Goal: Task Accomplishment & Management: Manage account settings

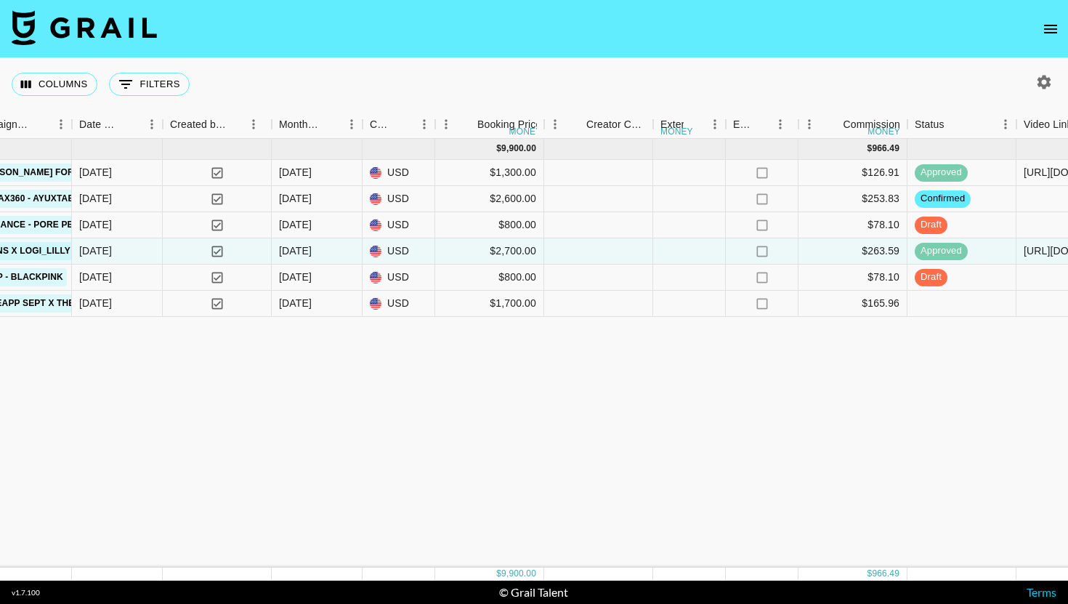
scroll to position [0, 1088]
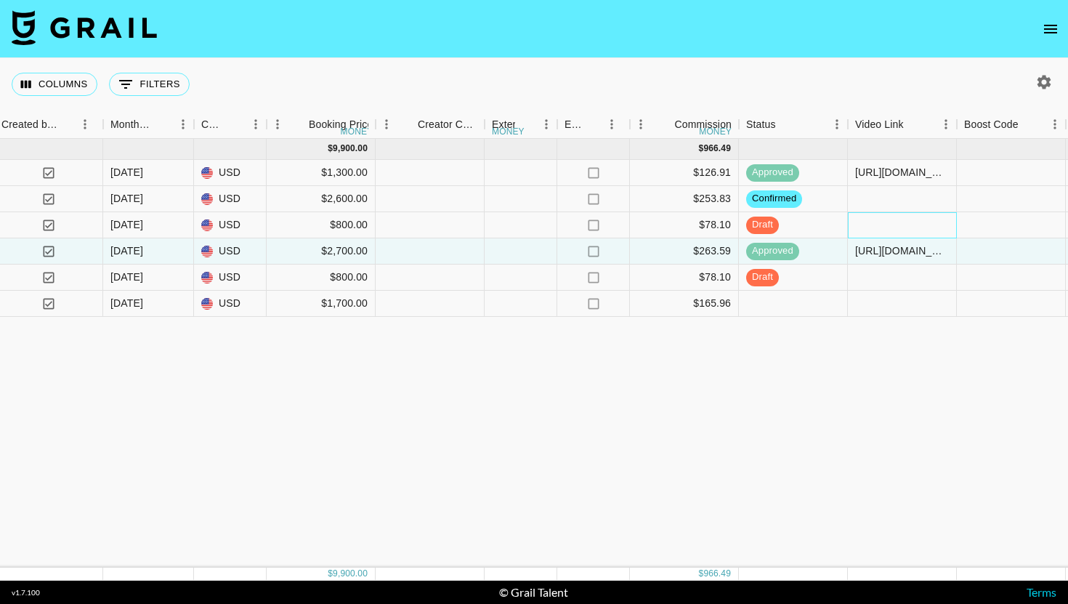
click at [872, 224] on div at bounding box center [902, 225] width 109 height 26
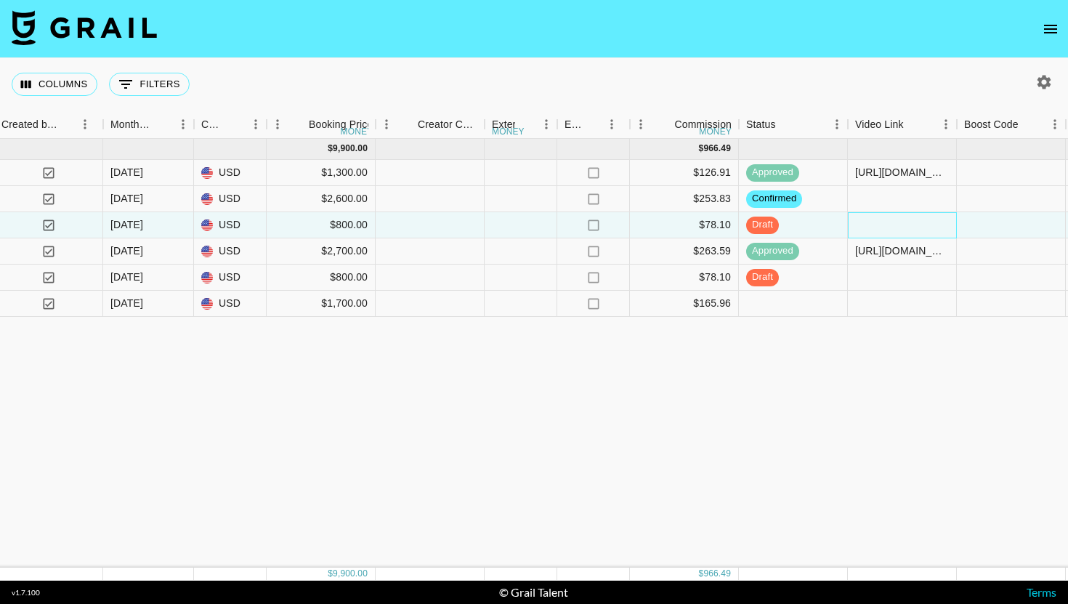
click at [872, 224] on div at bounding box center [902, 225] width 109 height 26
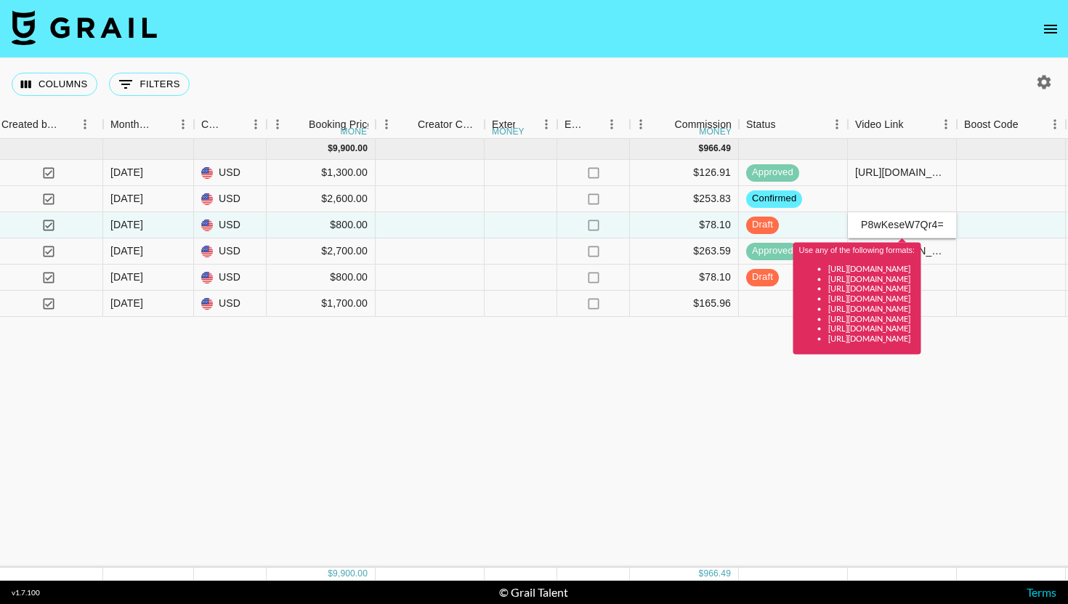
scroll to position [0, 310]
type input "#6XfWj+HuGFucBq7r7OaybQBDyeMainb0oKVPOcmHYliFELCT0iuP8wKeseW7Qr4="
click at [768, 423] on div "[DATE] ( 6 ) $ 9,900.00 $ 966.49 0tEJNGE29JOCScQ5o86v recNsaUyf2NK2U7sN logi_li…" at bounding box center [453, 353] width 3083 height 429
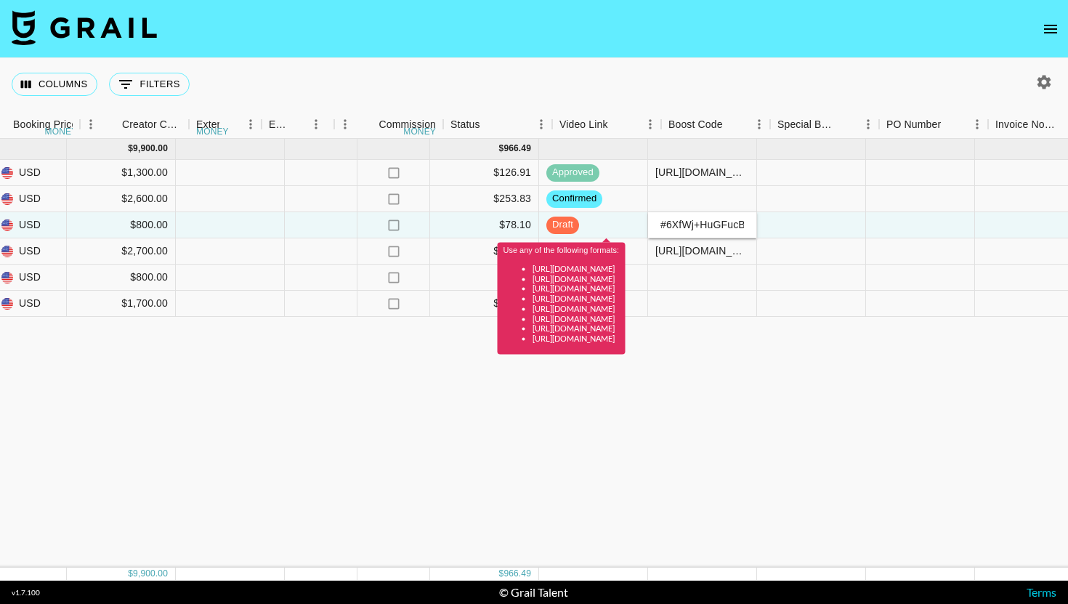
scroll to position [0, 1477]
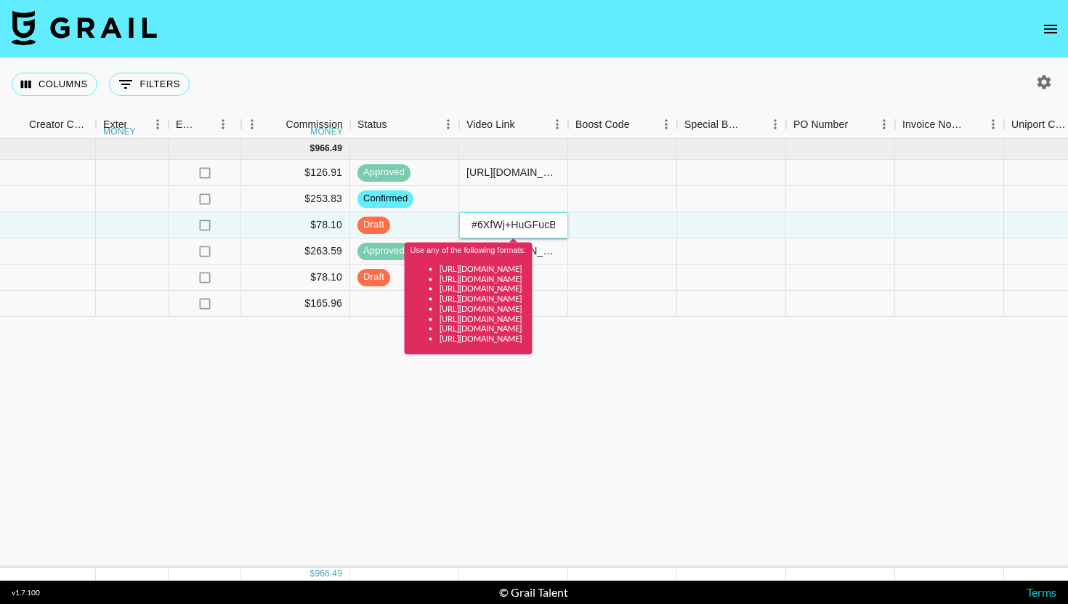
click at [514, 217] on div "#6XfWj+HuGFucBq7r7OaybQBDyeMainb0oKVPOcmHYliFELCT0iuP8wKeseW7Qr4=" at bounding box center [513, 224] width 107 height 15
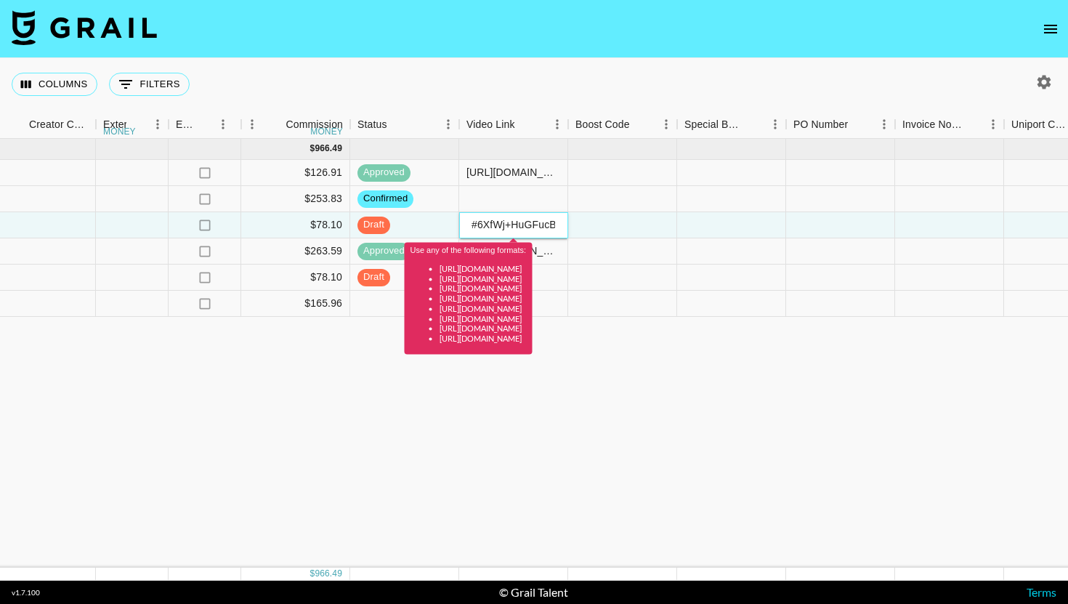
click at [511, 227] on input "#6XfWj+HuGFucBq7r7OaybQBDyeMainb0oKVPOcmHYliFELCT0iuP8wKeseW7Qr4=" at bounding box center [513, 225] width 107 height 12
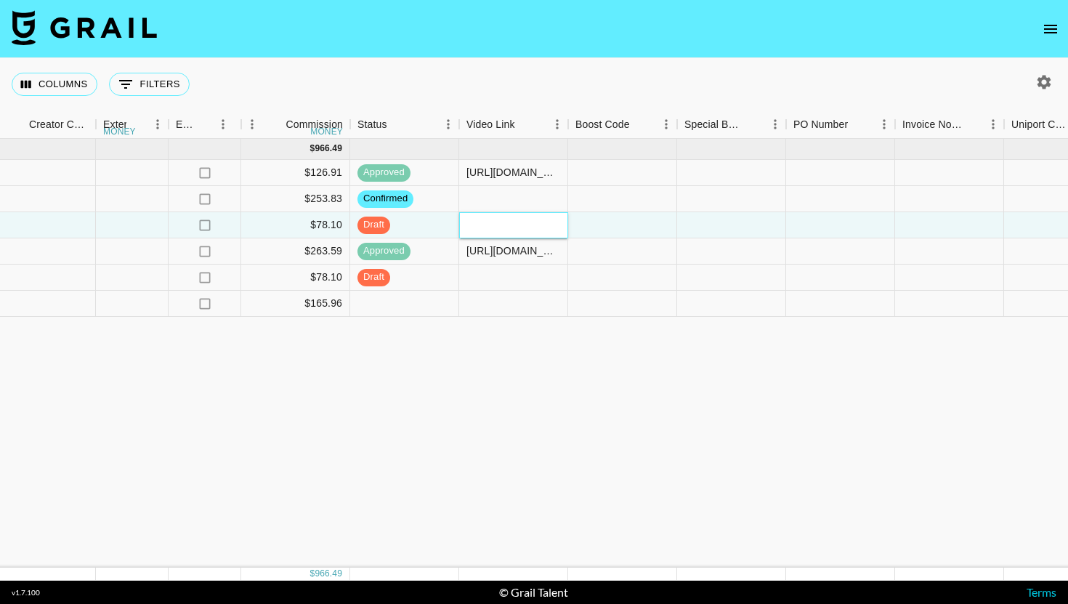
paste input "[URL][DOMAIN_NAME]"
type input "[URL][DOMAIN_NAME]"
click at [580, 409] on div "[DATE] ( 6 ) $ 9,900.00 $ 966.49 0tEJNGE29JOCScQ5o86v recNsaUyf2NK2U7sN logi_li…" at bounding box center [64, 353] width 3083 height 429
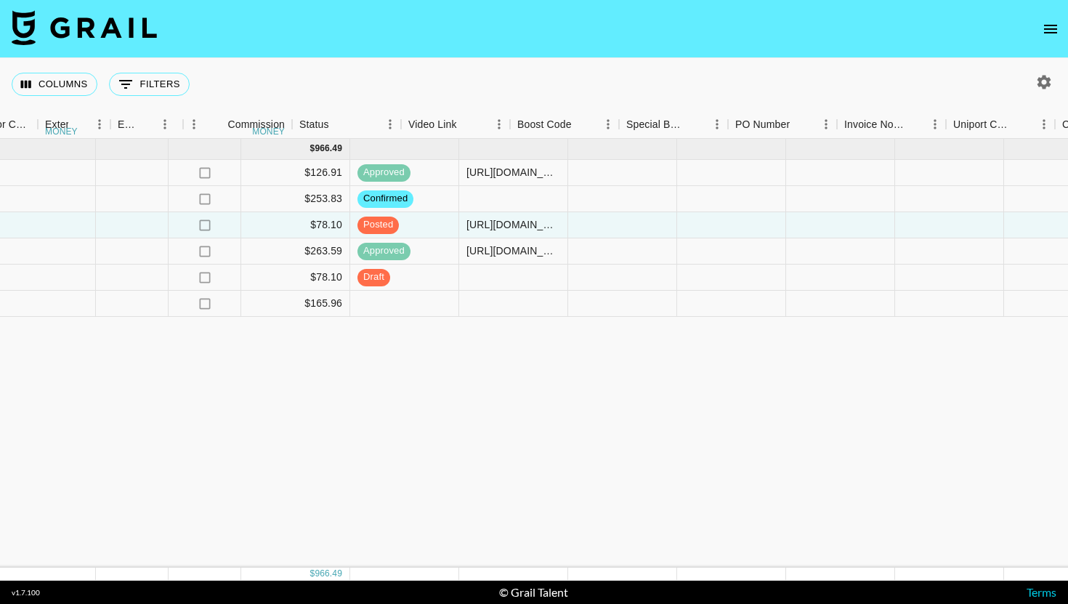
scroll to position [0, 2016]
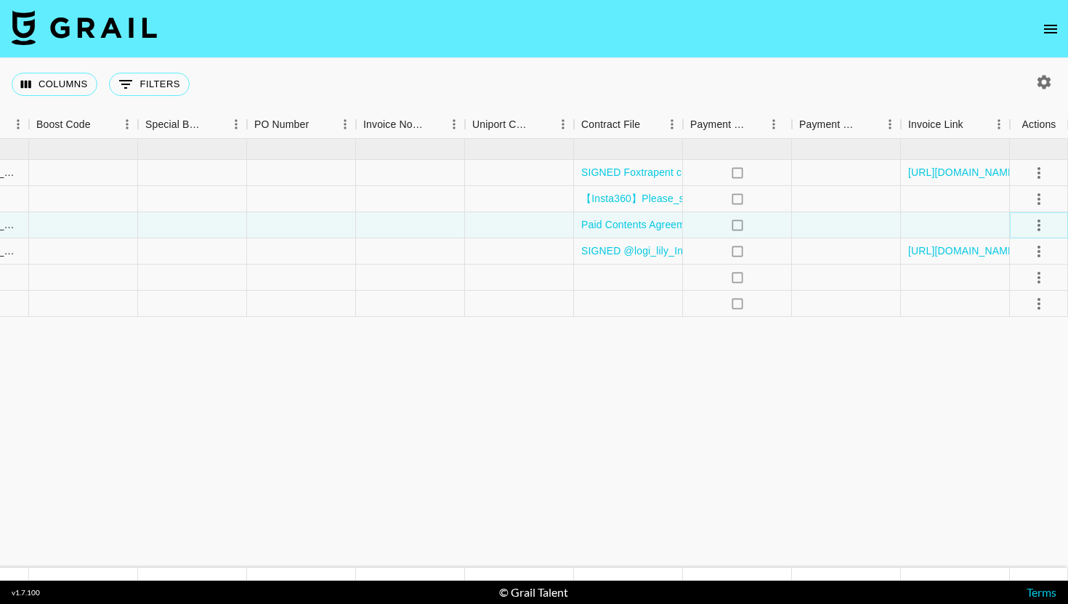
click at [1039, 222] on icon "select merge strategy" at bounding box center [1038, 224] width 17 height 17
click at [1039, 226] on icon "select merge strategy" at bounding box center [1038, 224] width 17 height 17
click at [989, 365] on div "Approve" at bounding box center [1007, 360] width 44 height 17
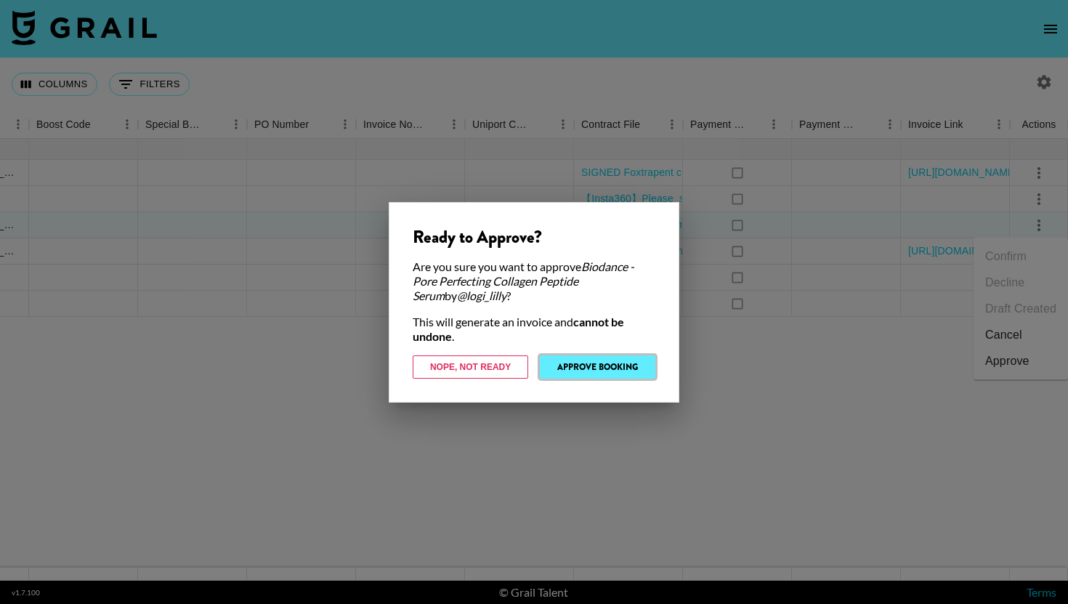
click at [620, 367] on button "Approve Booking" at bounding box center [597, 366] width 115 height 23
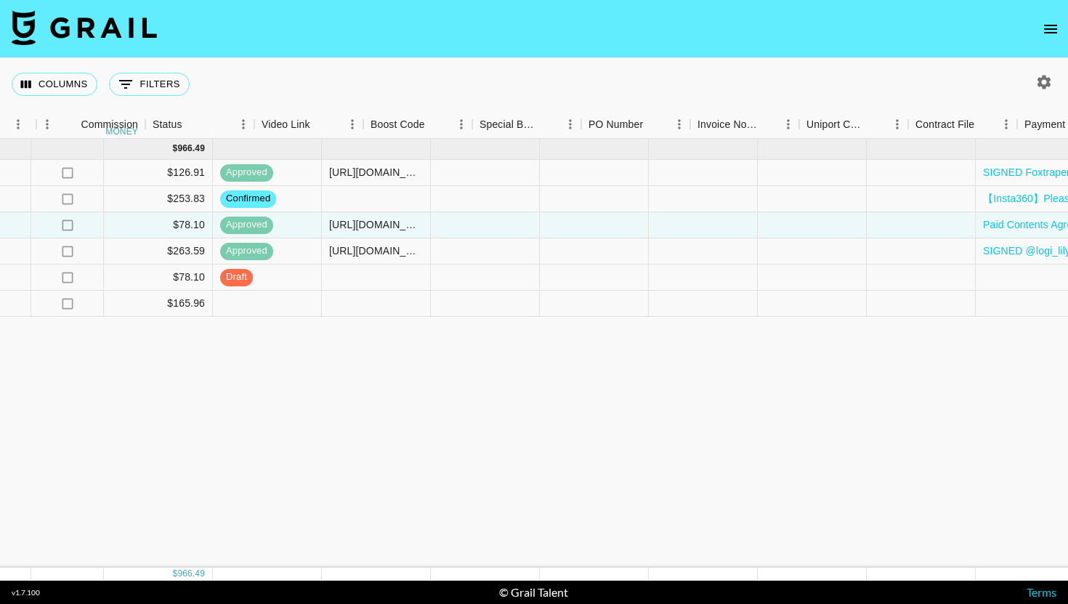
scroll to position [0, 1525]
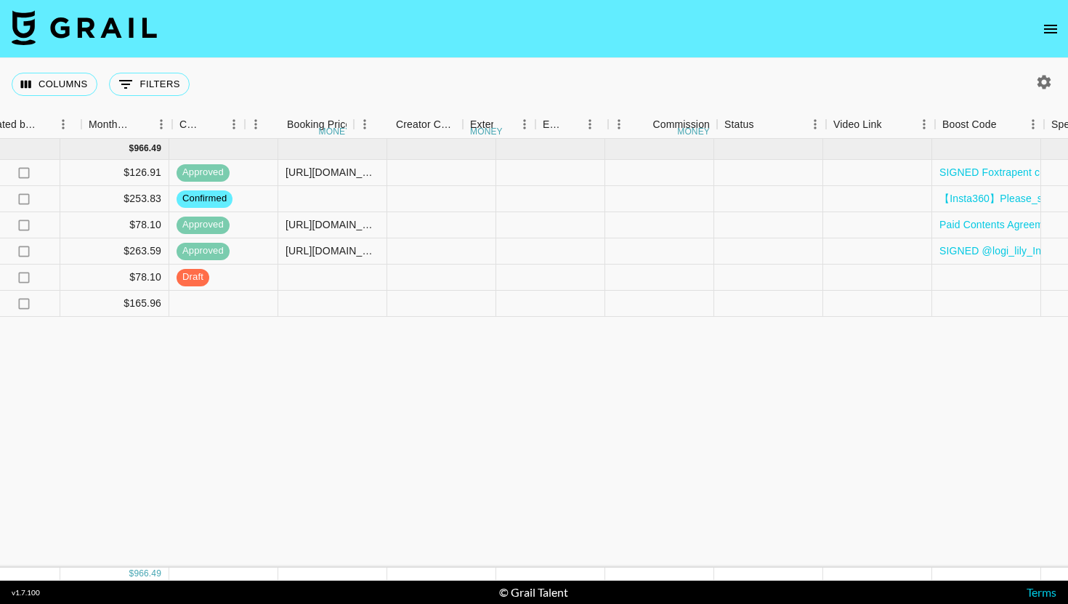
scroll to position [0, 2016]
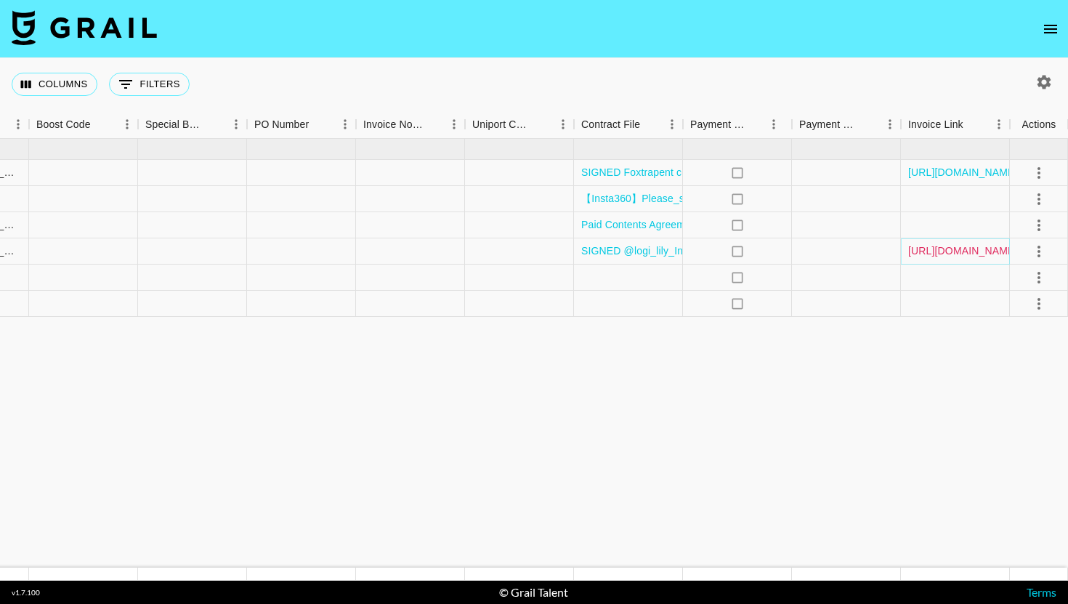
click at [926, 249] on link "[URL][DOMAIN_NAME]" at bounding box center [963, 250] width 110 height 15
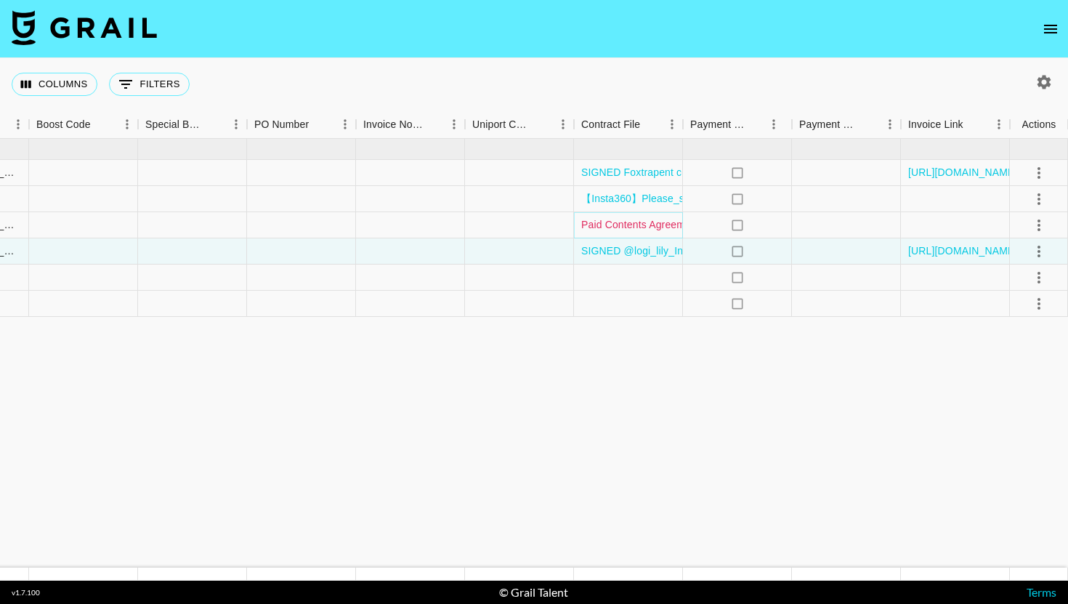
click at [639, 227] on link "Paid Contents Agreement_ [PERSON_NAME] Sit(25.08).pdf" at bounding box center [719, 224] width 277 height 15
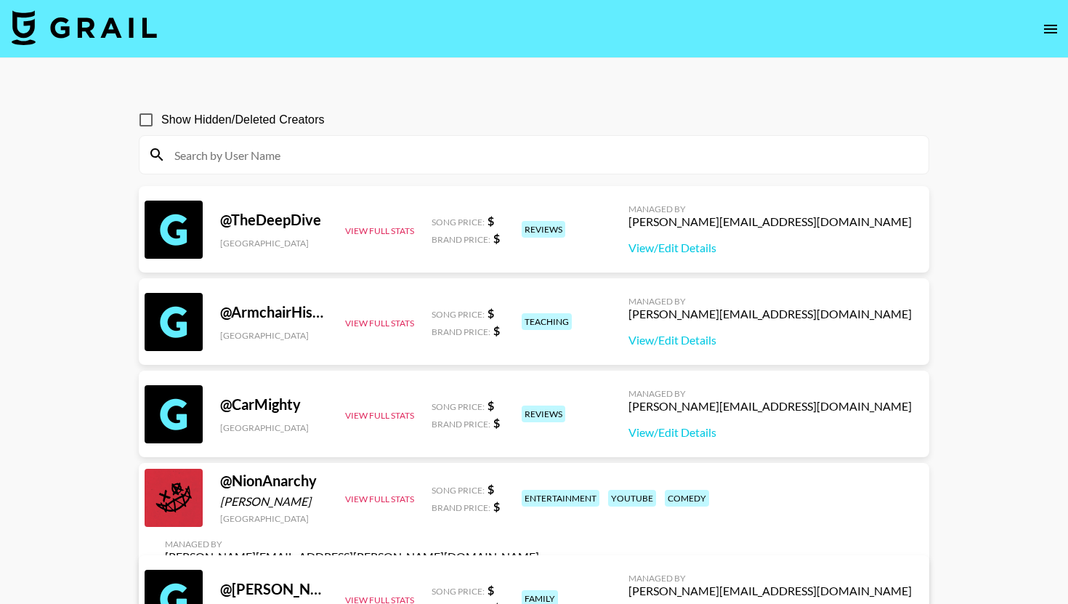
click at [147, 23] on img at bounding box center [84, 27] width 145 height 35
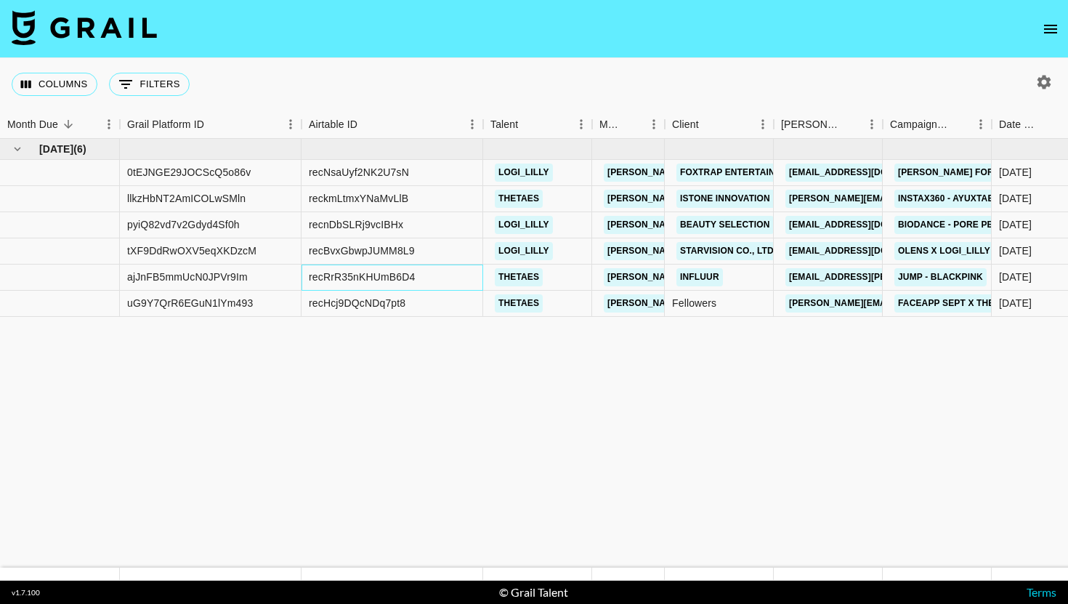
click at [390, 275] on div "recRrR35nKHUmB6D4" at bounding box center [362, 276] width 106 height 15
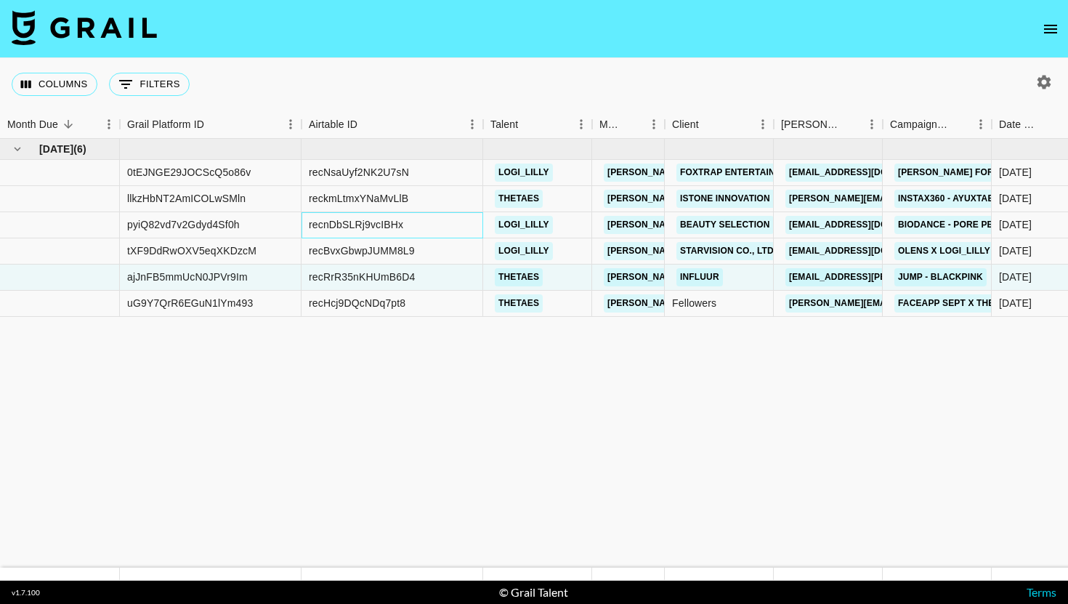
click at [393, 222] on div "recnDbSLRj9vcIBHx" at bounding box center [356, 224] width 94 height 15
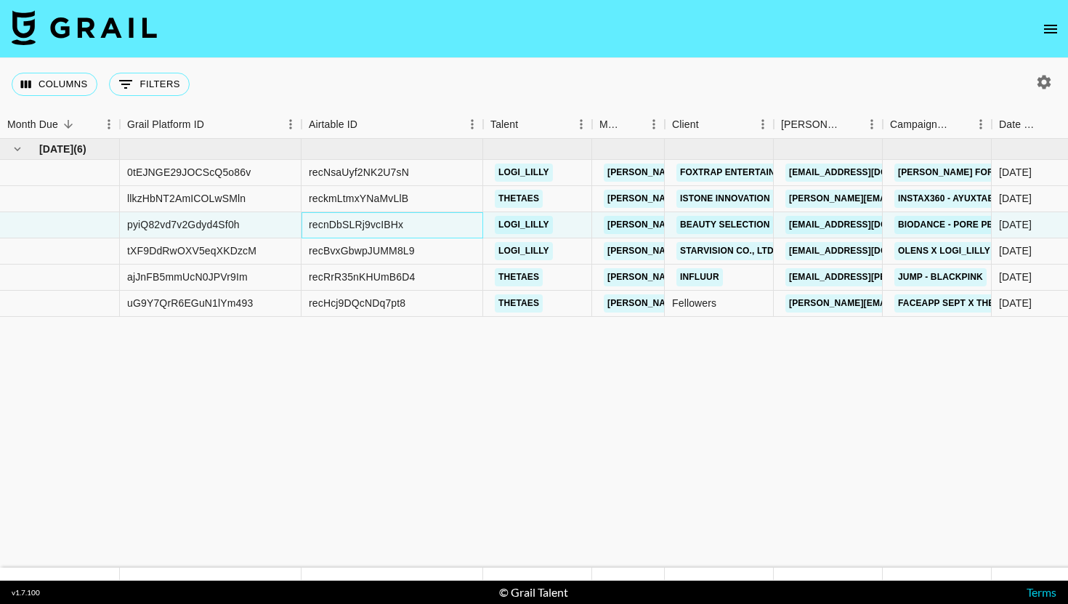
click at [381, 225] on div "recnDbSLRj9vcIBHx" at bounding box center [356, 224] width 94 height 15
copy div "recnDbSLRj9vcIBHx"
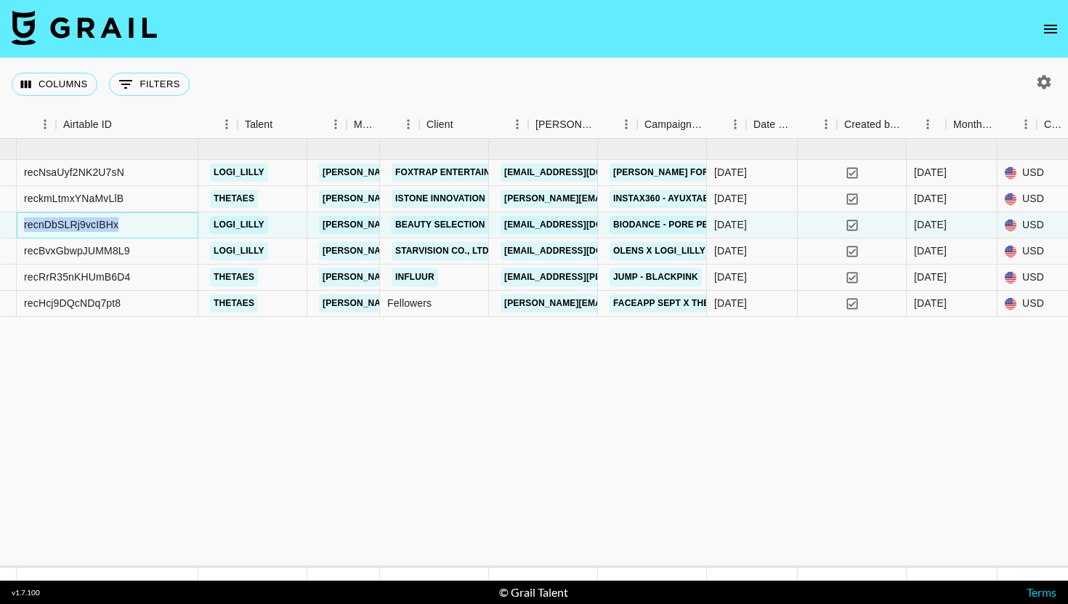
scroll to position [0, 292]
